Goal: Use online tool/utility: Utilize a website feature to perform a specific function

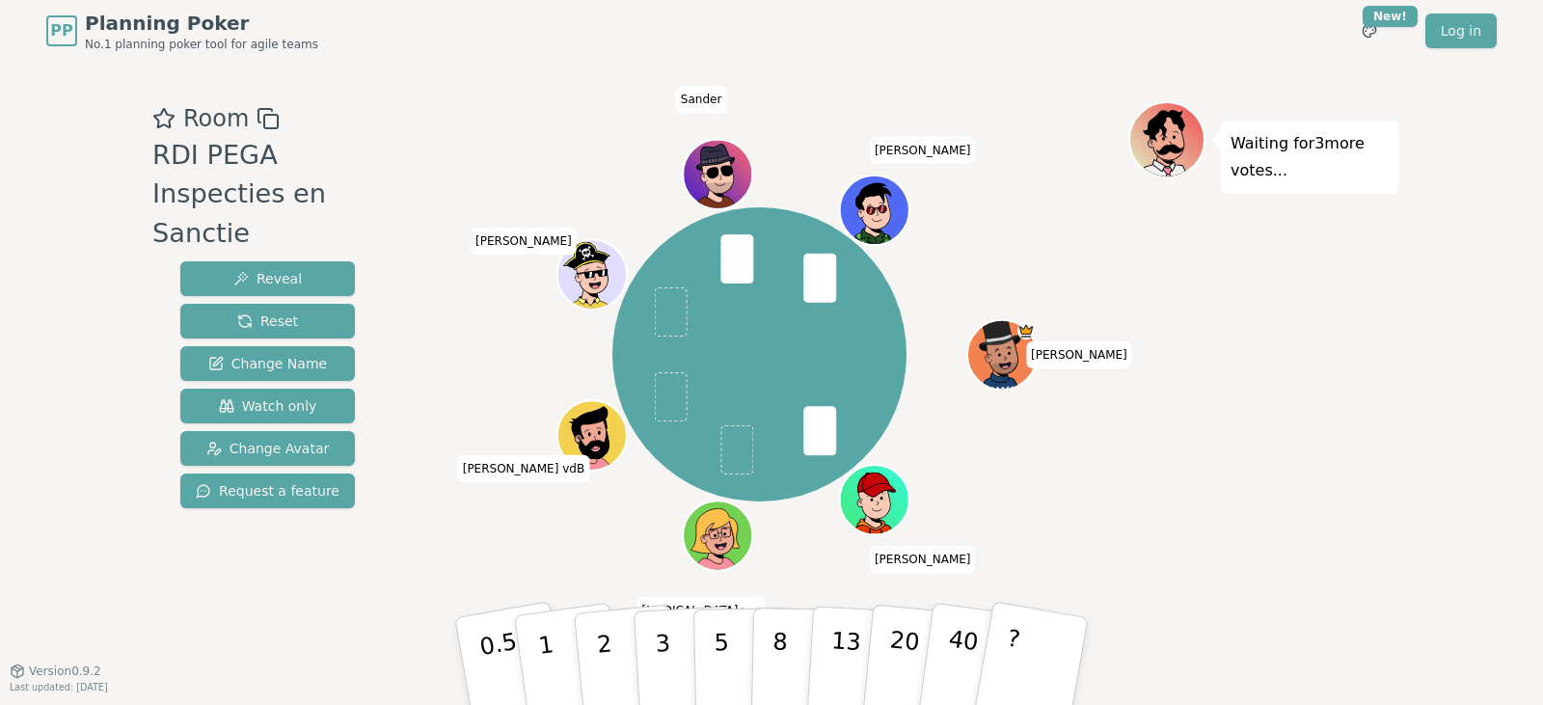
click at [366, 650] on div "Room RDI PEGA Inspecties en Sanctie Reveal Reset Change Name Watch only Change …" at bounding box center [771, 366] width 1253 height 608
click at [353, 639] on div "Room RDI PEGA Inspecties en Sanctie Reveal Reset Change Name Watch only Change …" at bounding box center [771, 366] width 1253 height 608
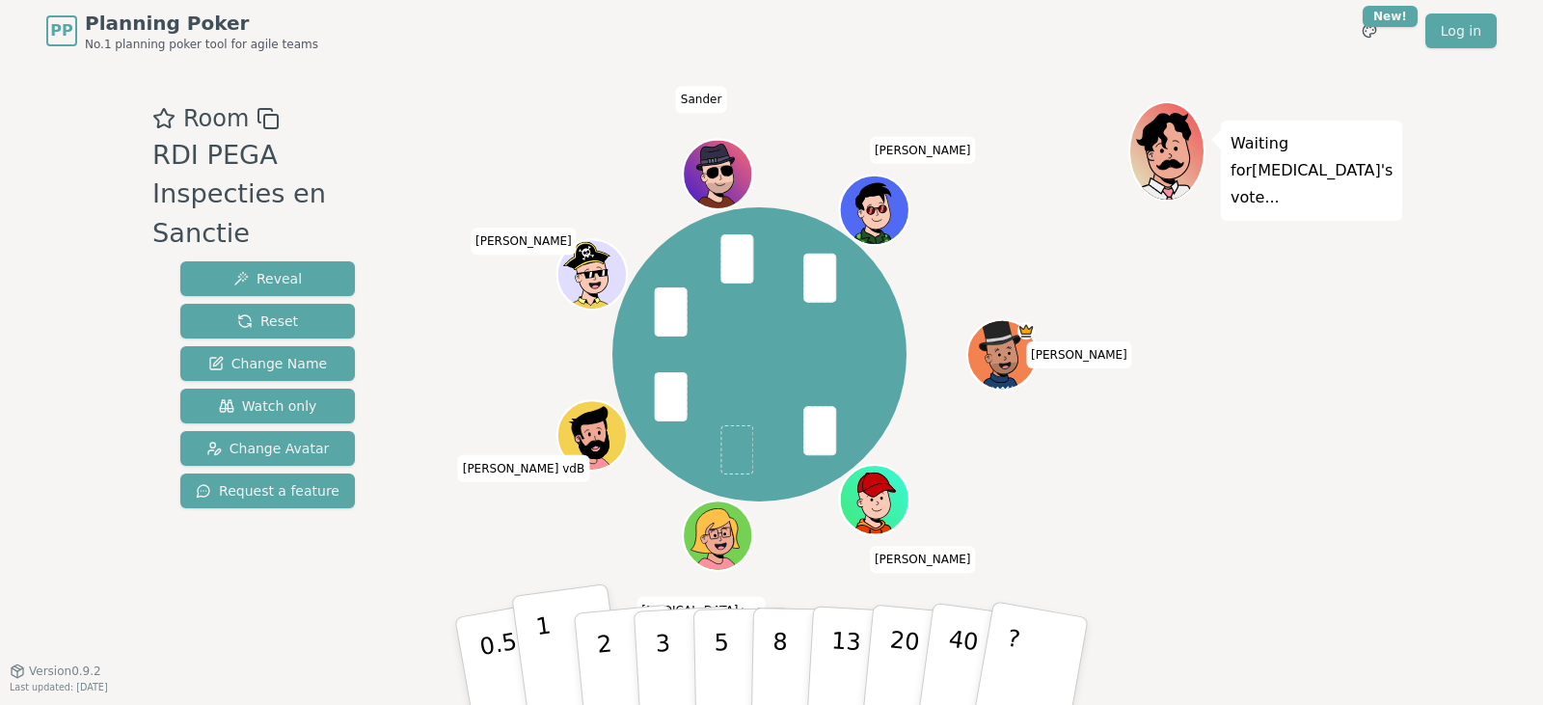
click at [533, 640] on button "1" at bounding box center [568, 661] width 115 height 156
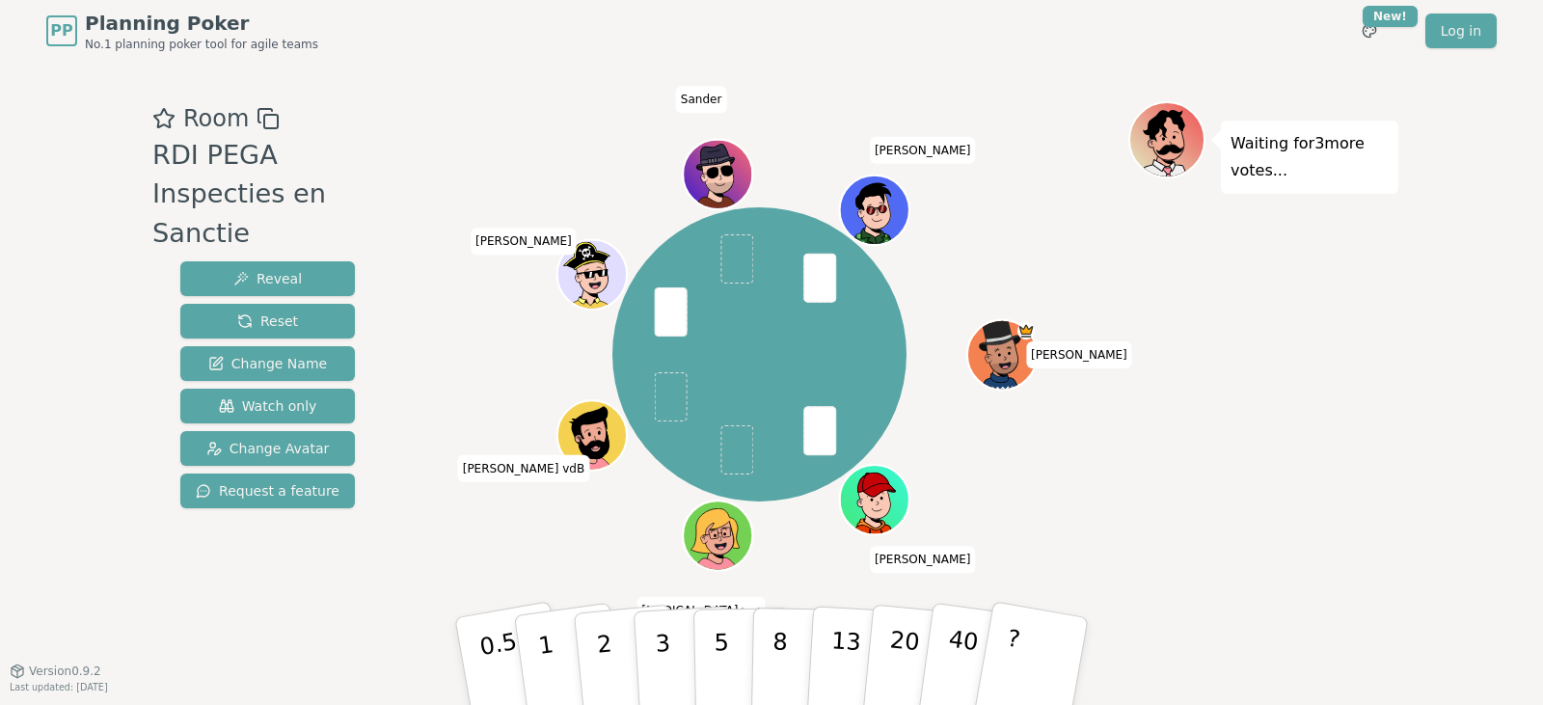
click at [553, 568] on div "[PERSON_NAME] [PERSON_NAME] (you) [PERSON_NAME] vdB [PERSON_NAME]" at bounding box center [760, 355] width 738 height 439
click at [611, 647] on button "2" at bounding box center [627, 661] width 110 height 153
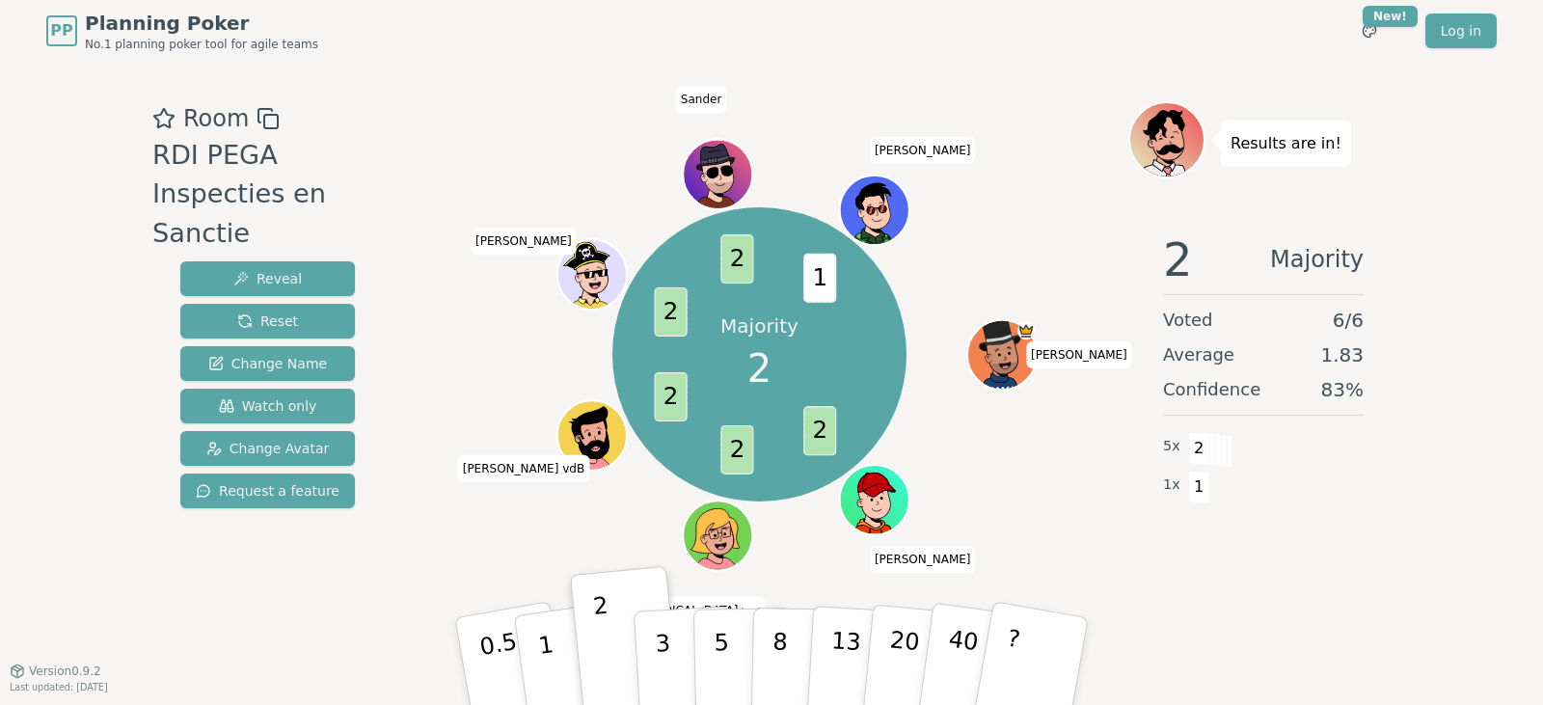
click at [344, 600] on div "Room RDI PEGA Inspecties en Sanctie Reveal Reset Change Name Watch only Change …" at bounding box center [268, 366] width 246 height 530
click at [302, 304] on button "Reset" at bounding box center [267, 321] width 175 height 35
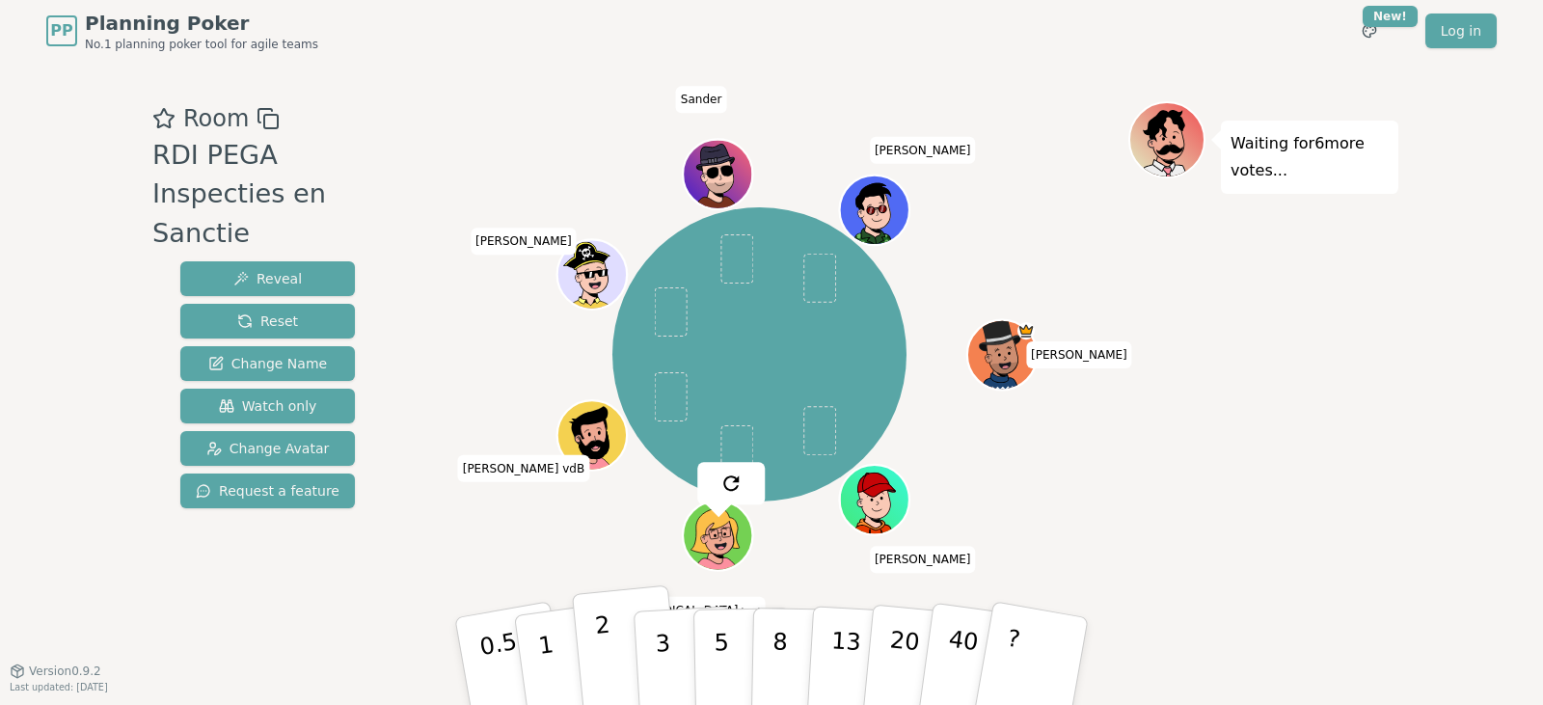
click at [597, 642] on p "2" at bounding box center [606, 663] width 25 height 105
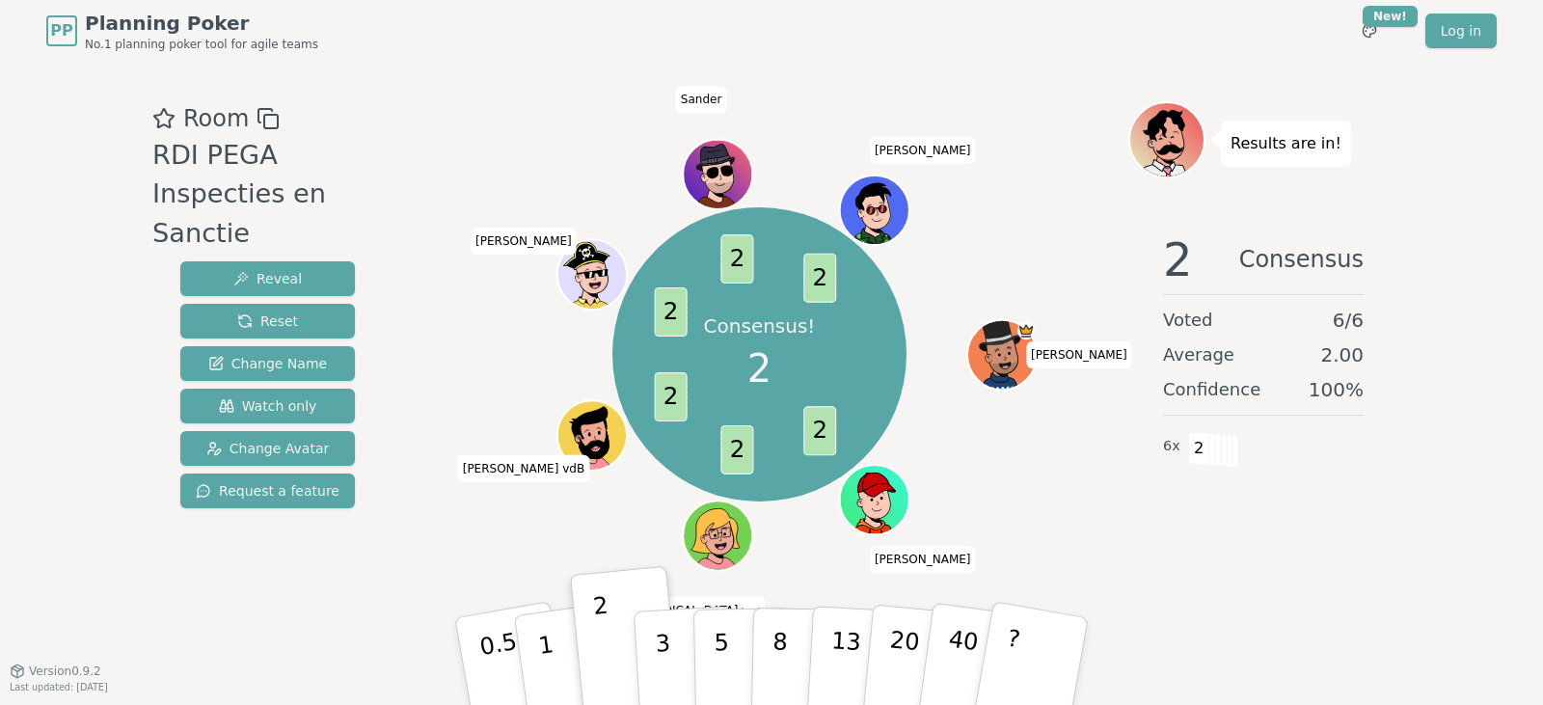
click at [1251, 34] on div "PP Planning Poker No.1 planning poker tool for agile teams Toggle theme New! Lo…" at bounding box center [771, 31] width 1450 height 62
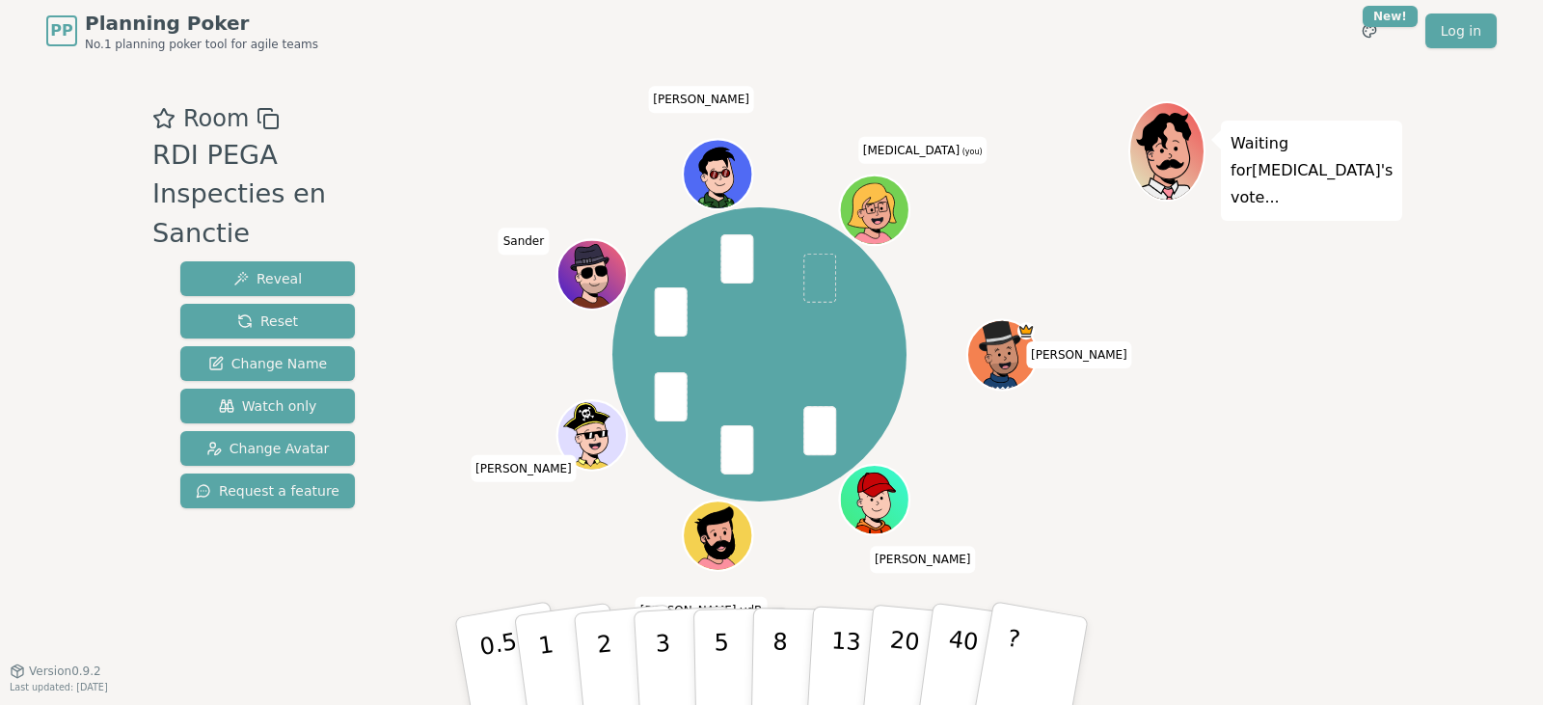
click at [1292, 499] on div "Waiting for [PERSON_NAME] 's vote..." at bounding box center [1263, 366] width 270 height 530
click at [628, 633] on button "2" at bounding box center [627, 661] width 110 height 153
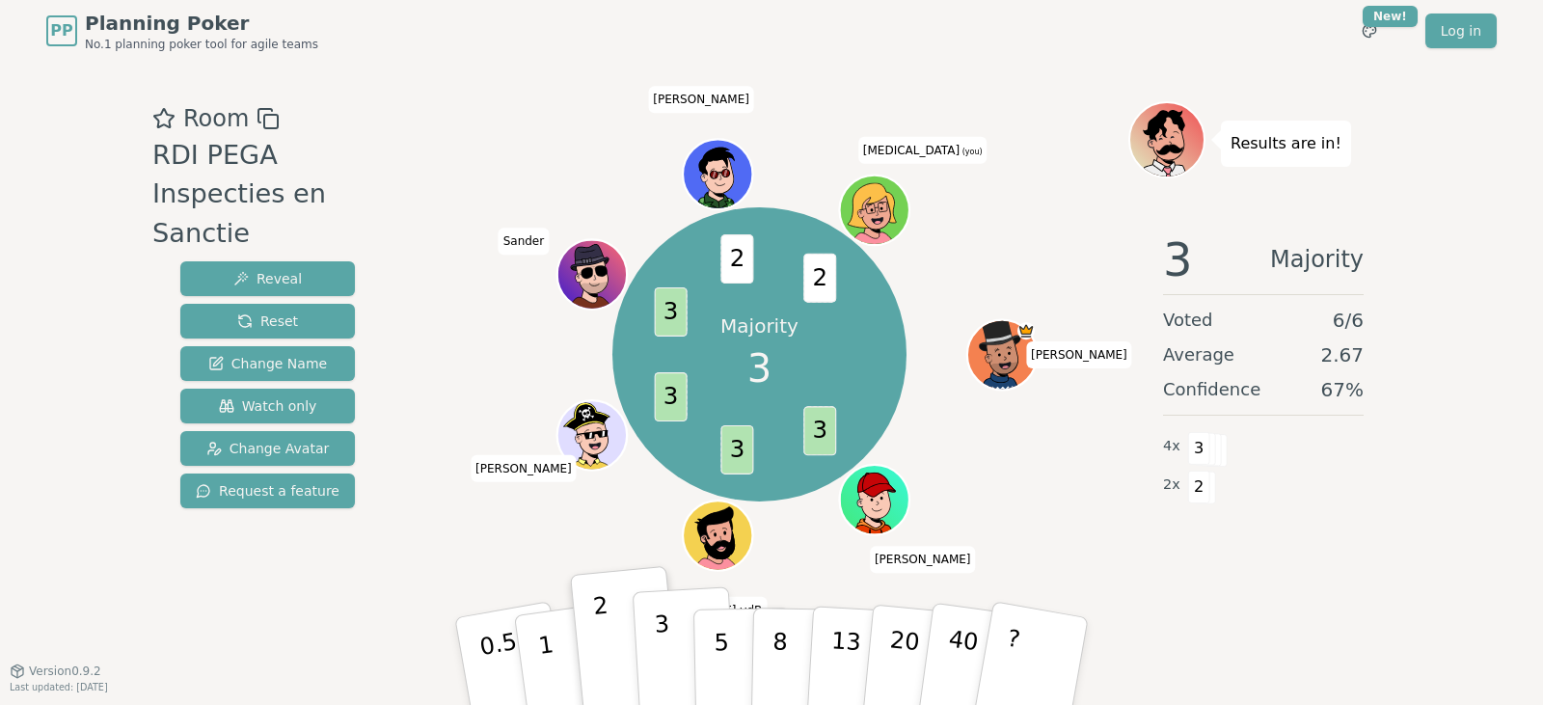
click at [649, 640] on button "3" at bounding box center [685, 661] width 105 height 150
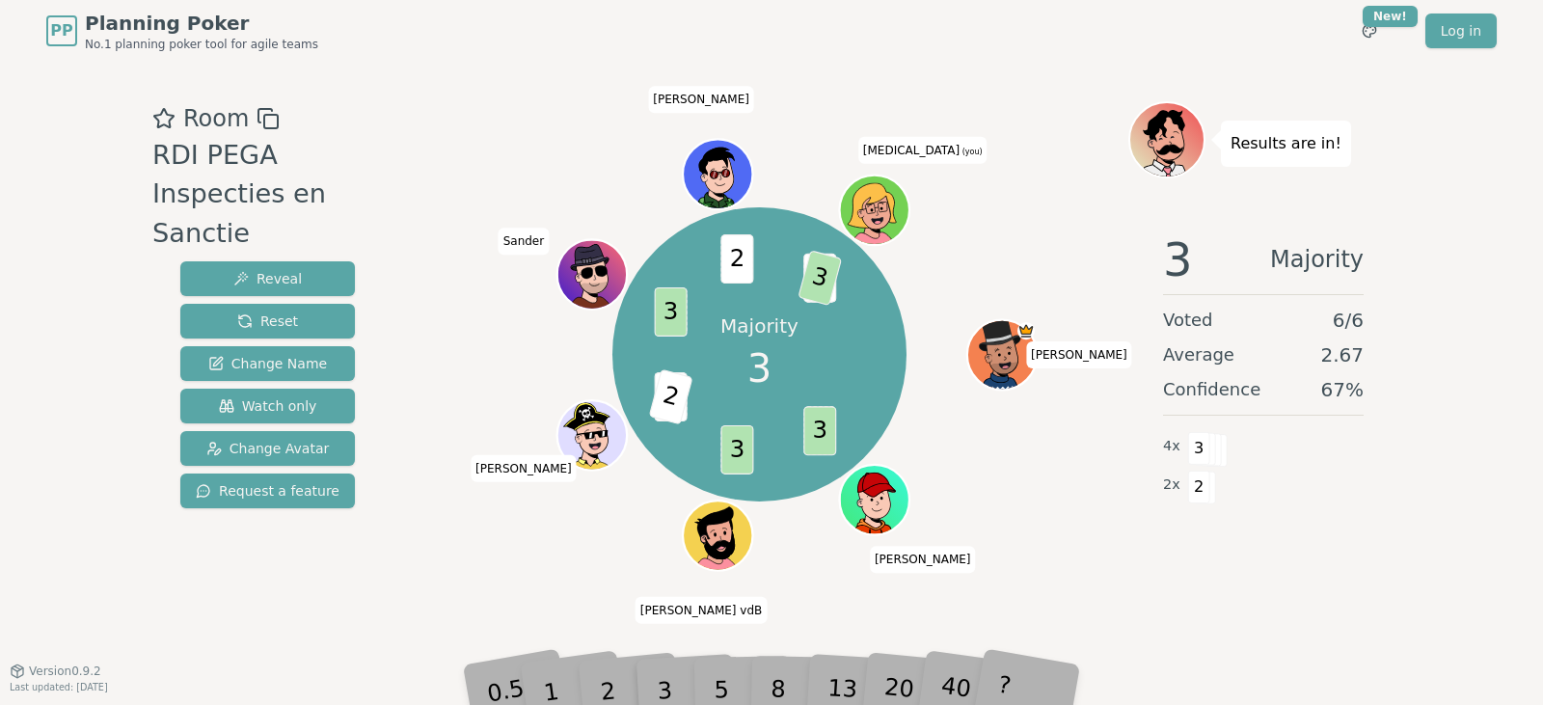
click at [1342, 58] on div "PP Planning Poker No.1 planning poker tool for agile teams Toggle theme New! Lo…" at bounding box center [771, 31] width 1450 height 62
click at [1232, 18] on div "PP Planning Poker No.1 planning poker tool for agile teams Toggle theme New! Lo…" at bounding box center [771, 31] width 1450 height 62
